Goal: Transaction & Acquisition: Purchase product/service

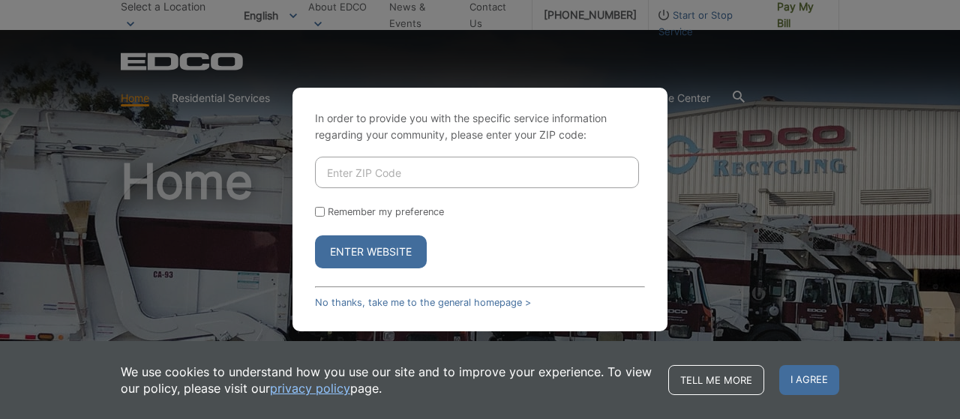
click at [464, 172] on input "Enter ZIP Code" at bounding box center [477, 172] width 324 height 31
type input "91977"
click at [383, 259] on button "Enter Website" at bounding box center [371, 251] width 112 height 33
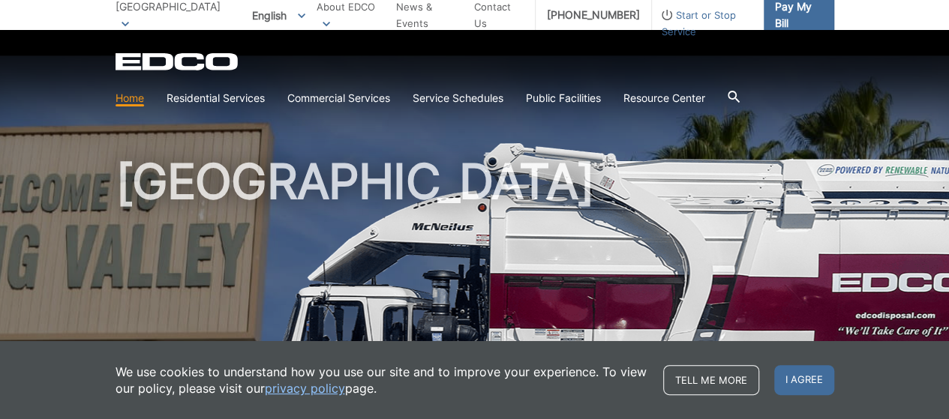
click at [806, 13] on span "Pay My Bill" at bounding box center [798, 15] width 47 height 33
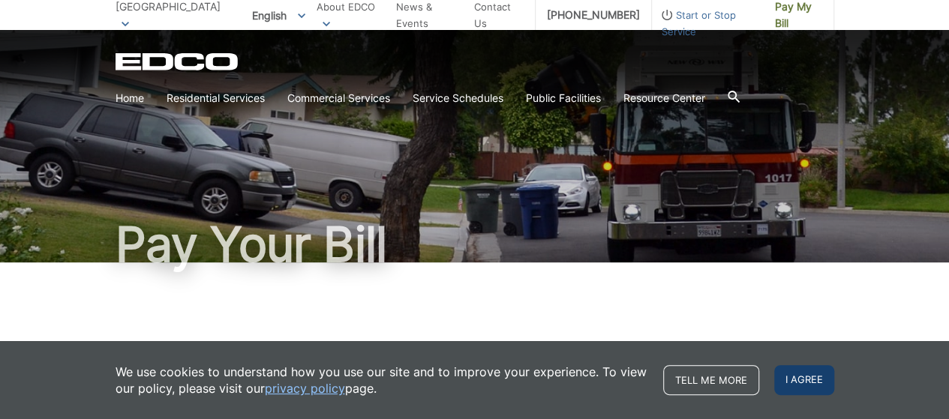
click at [799, 374] on span "I agree" at bounding box center [804, 380] width 60 height 30
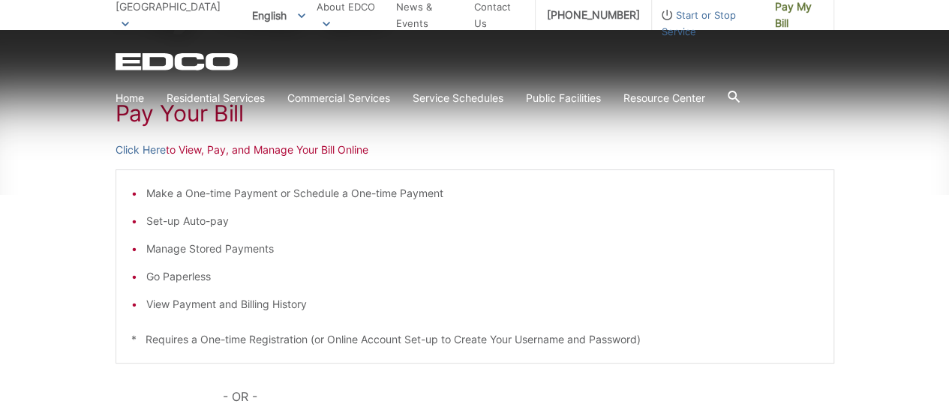
scroll to position [245, 0]
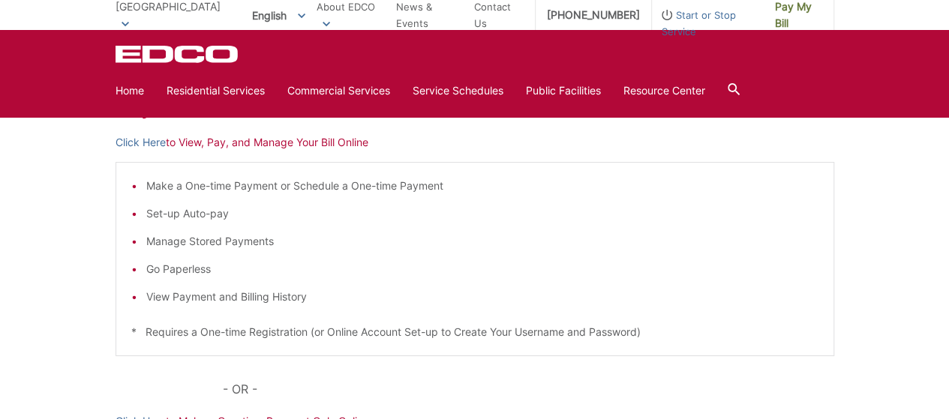
drag, startPoint x: 177, startPoint y: 186, endPoint x: 660, endPoint y: 181, distance: 483.0
click at [184, 185] on li "Make a One-time Payment or Schedule a One-time Payment" at bounding box center [482, 186] width 672 height 16
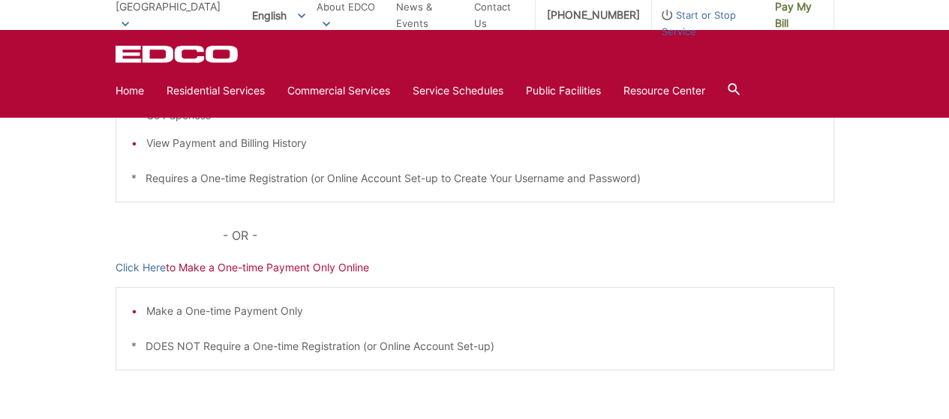
scroll to position [397, 0]
click at [144, 268] on link "Click Here" at bounding box center [140, 269] width 50 height 16
